Goal: Check status: Check status

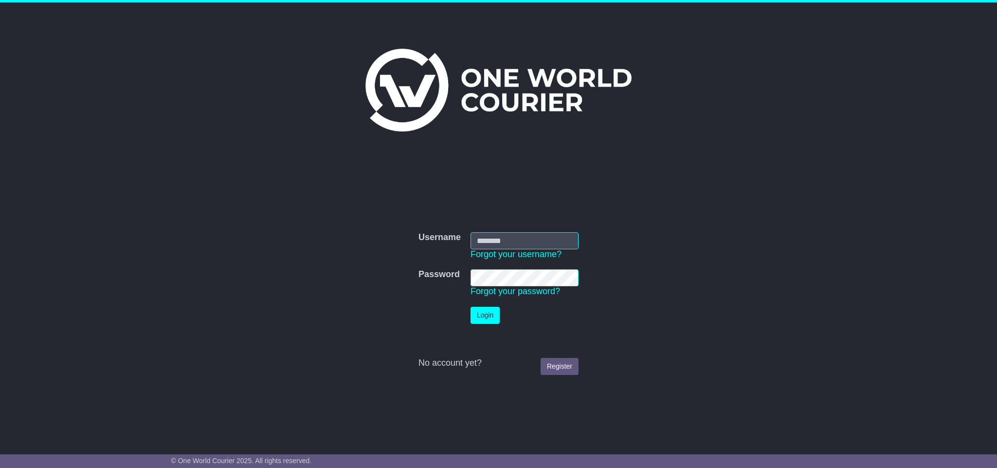
type input "**********"
click at [492, 311] on button "Login" at bounding box center [485, 315] width 29 height 17
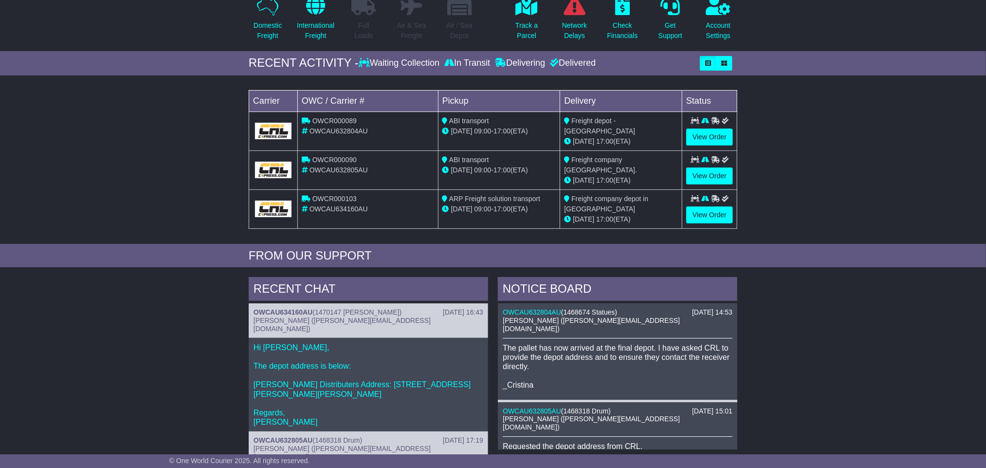
scroll to position [146, 0]
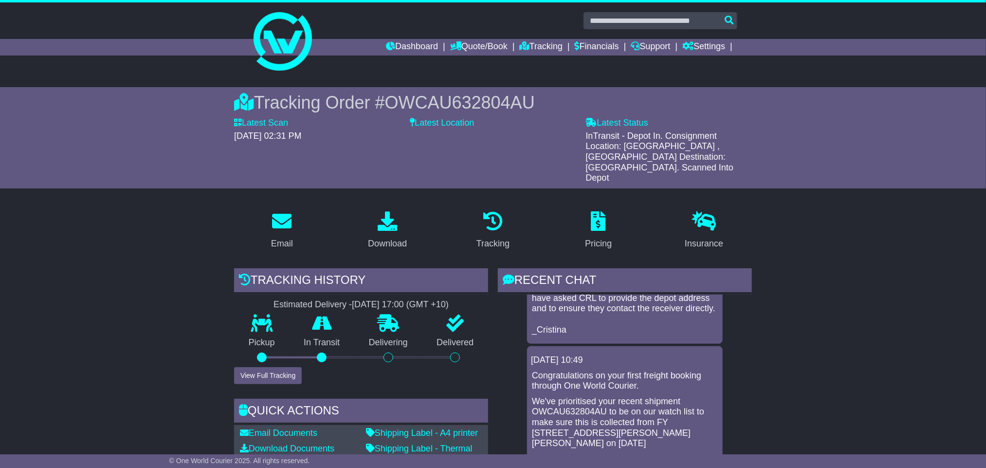
scroll to position [49, 0]
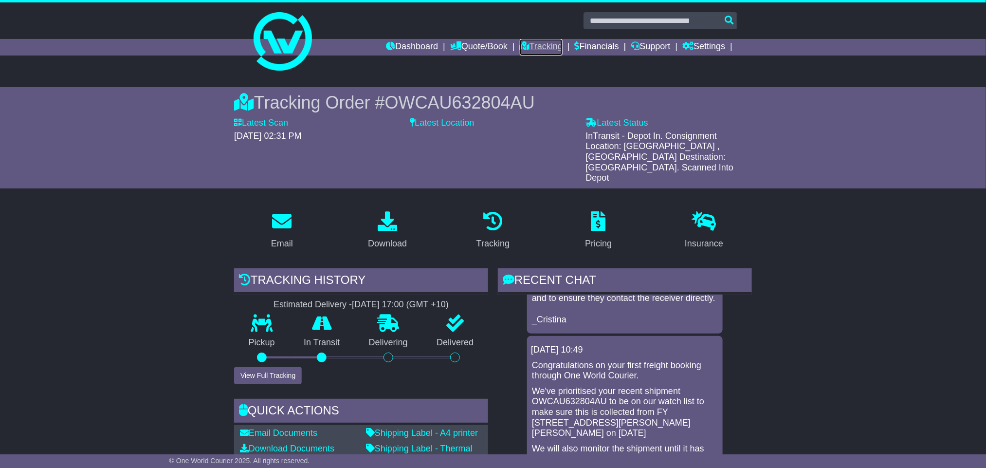
click at [526, 43] on link "Tracking" at bounding box center [541, 47] width 43 height 17
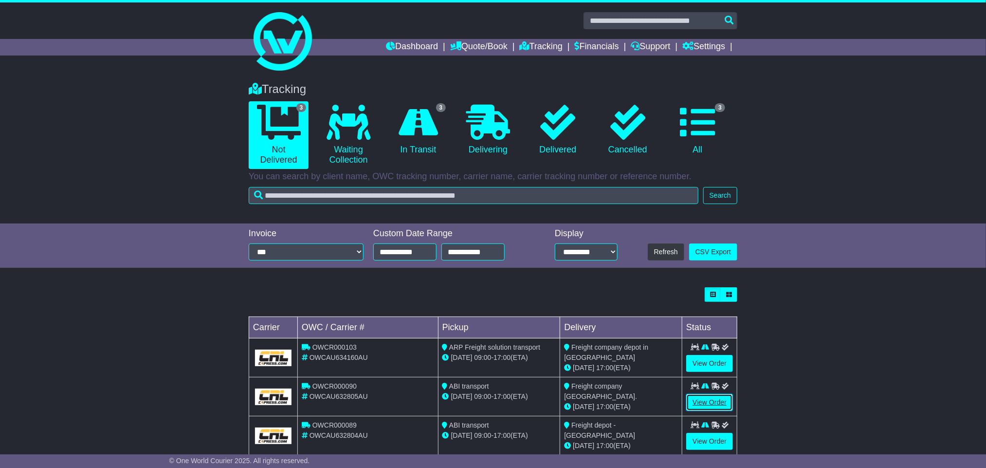
click at [698, 406] on link "View Order" at bounding box center [709, 402] width 47 height 17
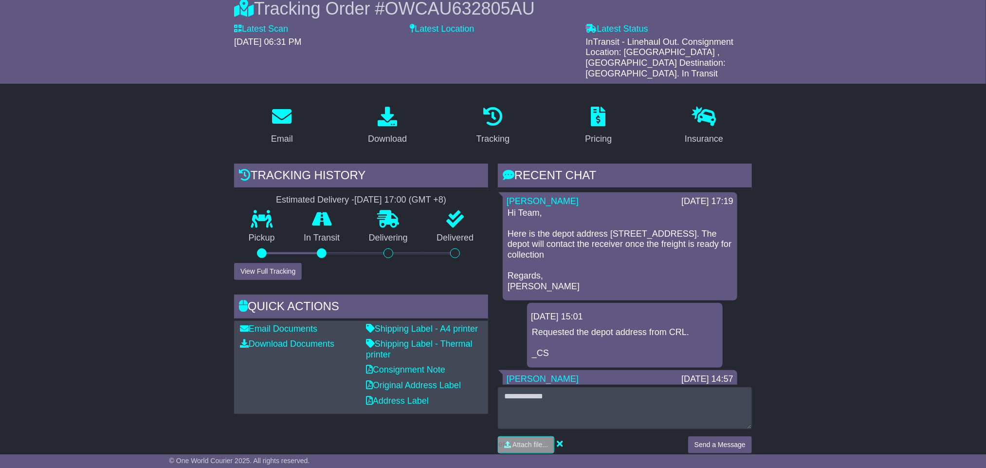
scroll to position [97, 0]
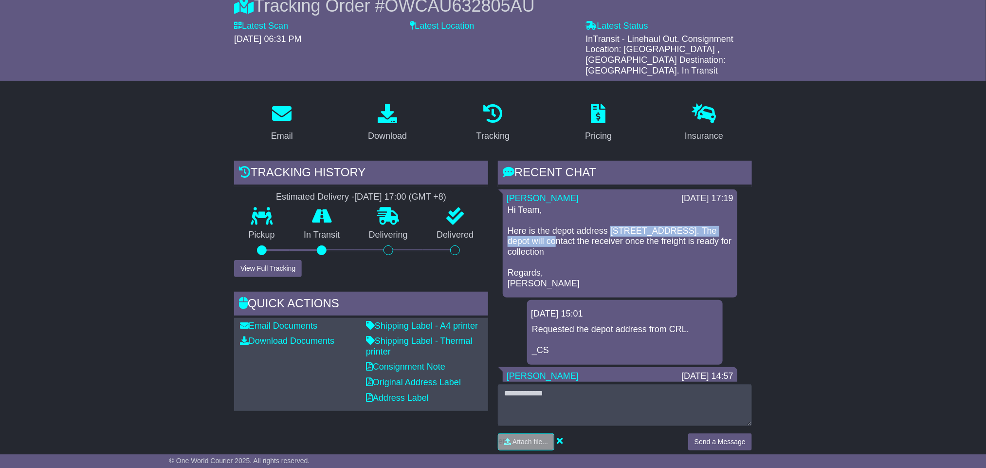
drag, startPoint x: 612, startPoint y: 217, endPoint x: 545, endPoint y: 228, distance: 68.1
click at [545, 228] on p "Hi Team, Here is the depot address [STREET_ADDRESS]. The depot will contact the…" at bounding box center [620, 247] width 225 height 84
copy p "[STREET_ADDRESS]."
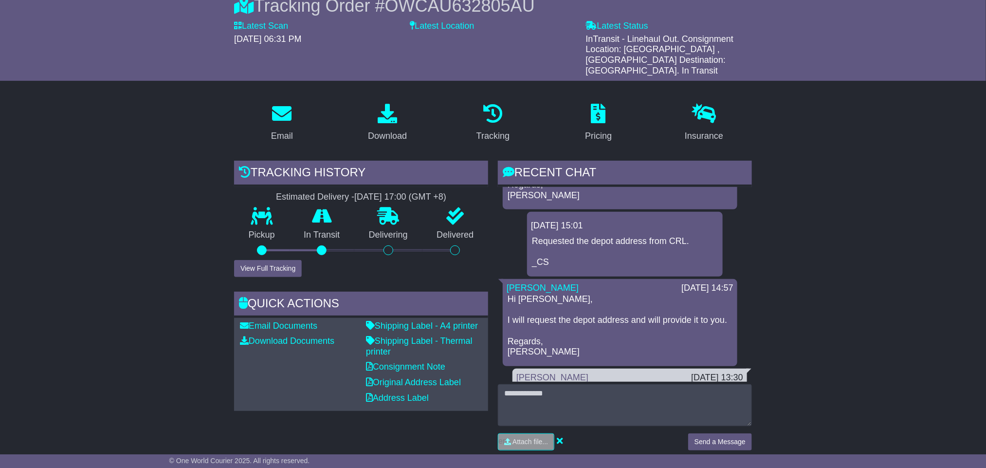
scroll to position [30, 0]
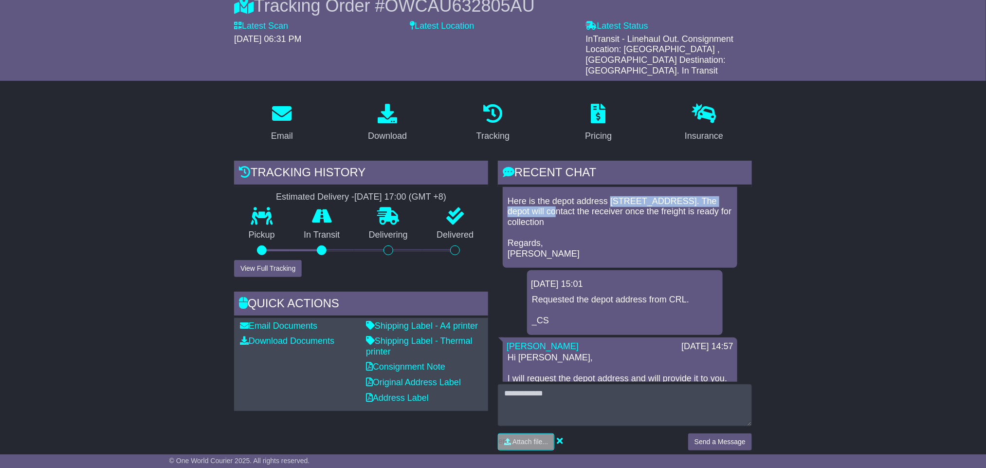
copy p "[STREET_ADDRESS]."
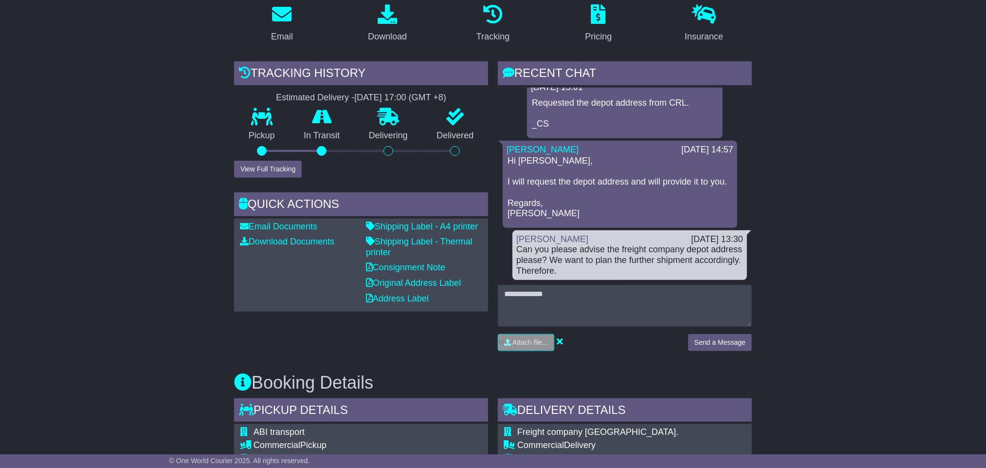
scroll to position [195, 0]
